Goal: Task Accomplishment & Management: Use online tool/utility

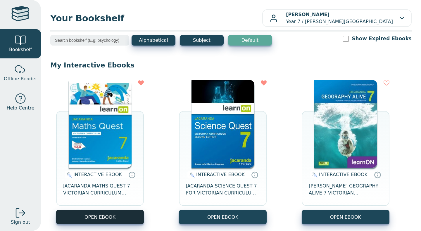
click at [103, 214] on button "OPEN EBOOK" at bounding box center [100, 217] width 88 height 14
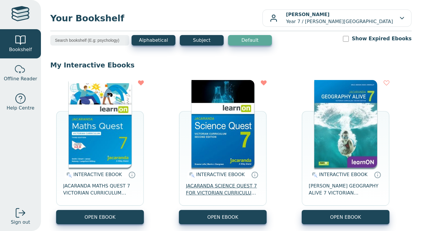
click at [227, 192] on span "JACARANDA SCIENCE QUEST 7 FOR VICTORIAN CURRICULUM LEARNON 2E EBOOK" at bounding box center [223, 190] width 74 height 14
